Goal: Check status: Check status

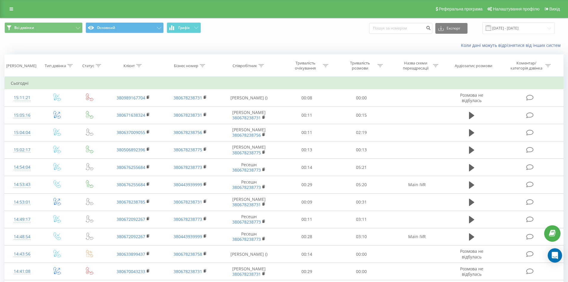
click at [329, 27] on div "Всі дзвінки Основний Графік Експорт .csv .xls .xlsx 22.09.2025 - 22.09.2025" at bounding box center [283, 28] width 559 height 12
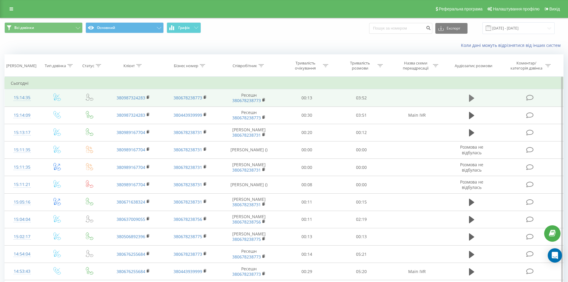
click at [474, 98] on icon at bounding box center [471, 98] width 5 height 7
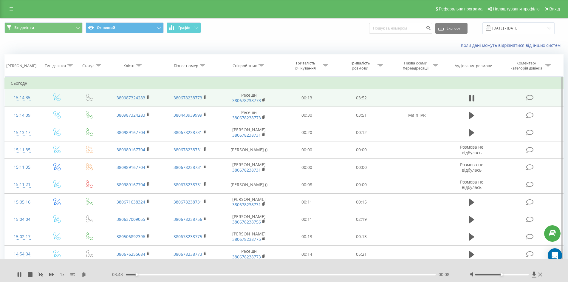
click at [143, 274] on div "00:08" at bounding box center [281, 275] width 310 height 2
click at [164, 275] on div "- 03:38 00:13 00:13" at bounding box center [283, 274] width 345 height 6
click at [169, 273] on div "- 03:37 00:13 00:13" at bounding box center [283, 274] width 345 height 6
click at [170, 275] on div "00:14" at bounding box center [281, 275] width 310 height 2
click at [518, 274] on div at bounding box center [502, 275] width 54 height 2
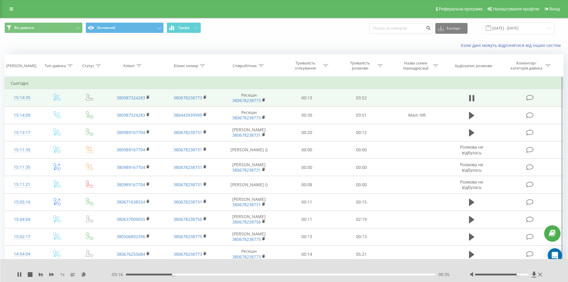
click at [522, 273] on div at bounding box center [507, 274] width 74 height 6
click at [523, 275] on div at bounding box center [507, 274] width 74 height 6
click at [260, 274] on div "01:40" at bounding box center [281, 275] width 310 height 2
click at [521, 274] on div at bounding box center [502, 275] width 54 height 2
click at [524, 274] on div at bounding box center [502, 275] width 54 height 2
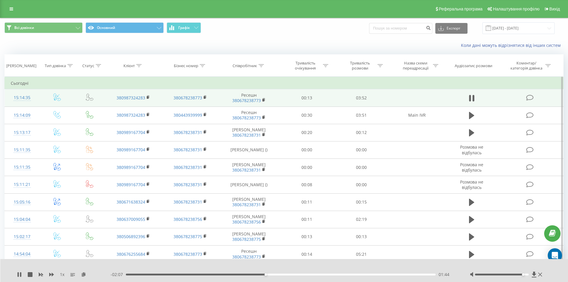
click at [279, 275] on div "01:44" at bounding box center [281, 275] width 310 height 2
click at [292, 275] on div "02:04" at bounding box center [281, 275] width 310 height 2
click at [231, 274] on div "01:18" at bounding box center [281, 275] width 310 height 2
click at [223, 274] on div "01:20" at bounding box center [281, 275] width 310 height 2
click at [219, 274] on div "01:16" at bounding box center [281, 275] width 310 height 2
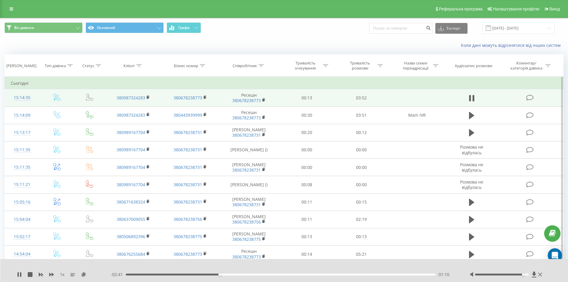
click at [214, 275] on div "01:10" at bounding box center [281, 275] width 310 height 2
click at [243, 275] on div "01:34" at bounding box center [281, 275] width 310 height 2
click at [239, 275] on div "01:29" at bounding box center [281, 275] width 310 height 2
click at [229, 274] on div "01:26" at bounding box center [281, 275] width 310 height 2
click at [18, 271] on div "1 x - 02:15 01:36 01:36" at bounding box center [284, 270] width 568 height 23
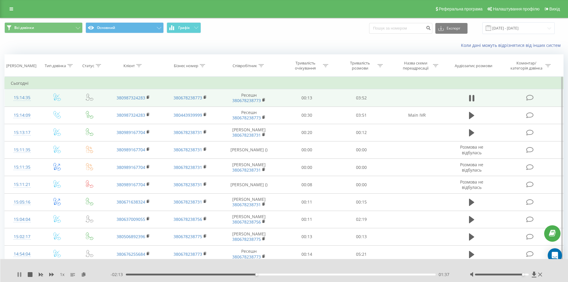
click at [20, 276] on icon at bounding box center [19, 274] width 5 height 5
